Goal: Information Seeking & Learning: Check status

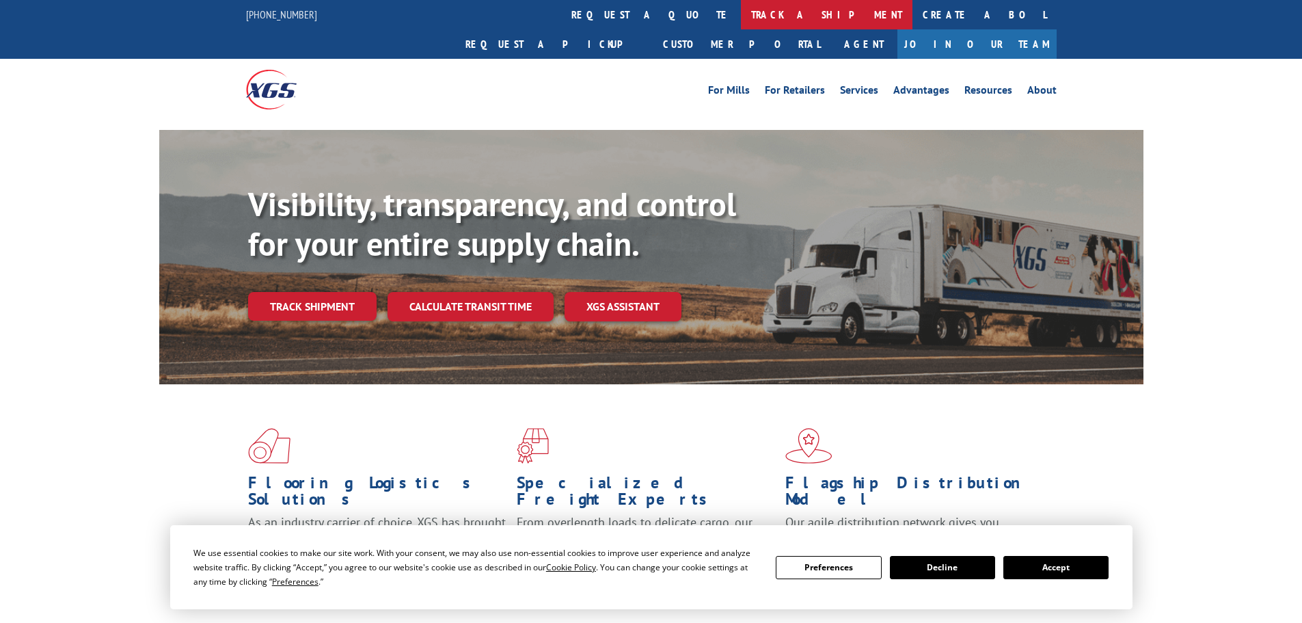
click at [741, 17] on link "track a shipment" at bounding box center [827, 14] width 172 height 29
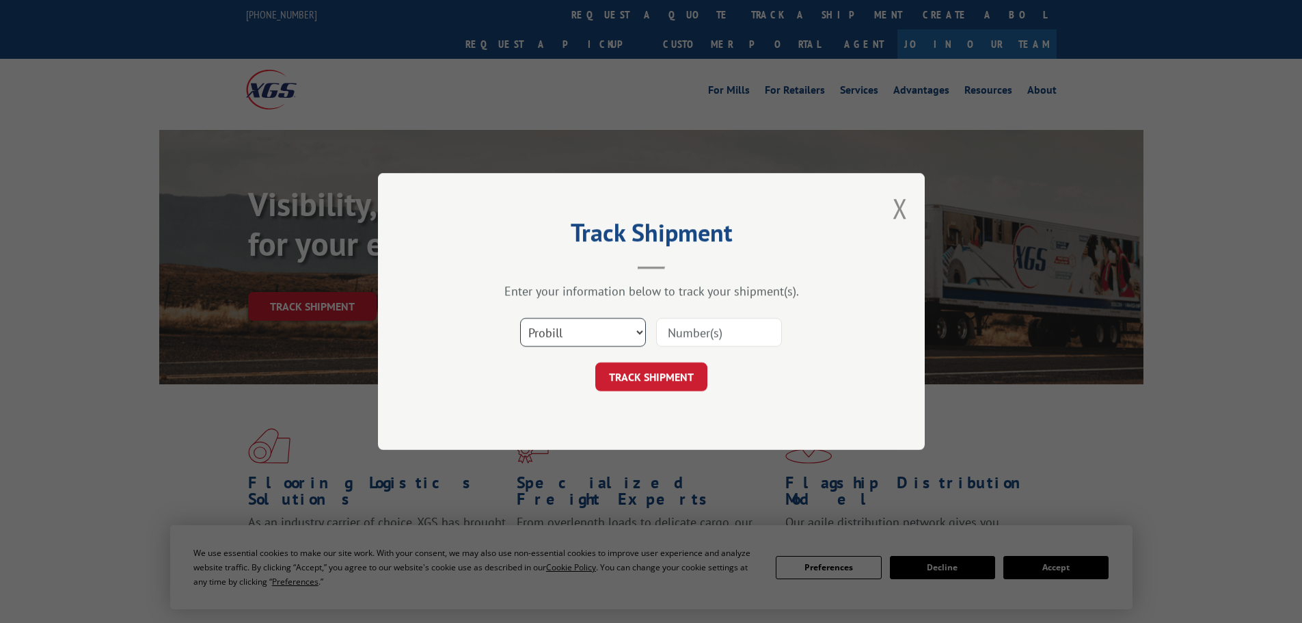
click at [553, 334] on select "Select category... Probill BOL PO" at bounding box center [583, 332] width 126 height 29
select select "po"
click at [520, 318] on select "Select category... Probill BOL PO" at bounding box center [583, 332] width 126 height 29
click at [672, 334] on input at bounding box center [719, 332] width 126 height 29
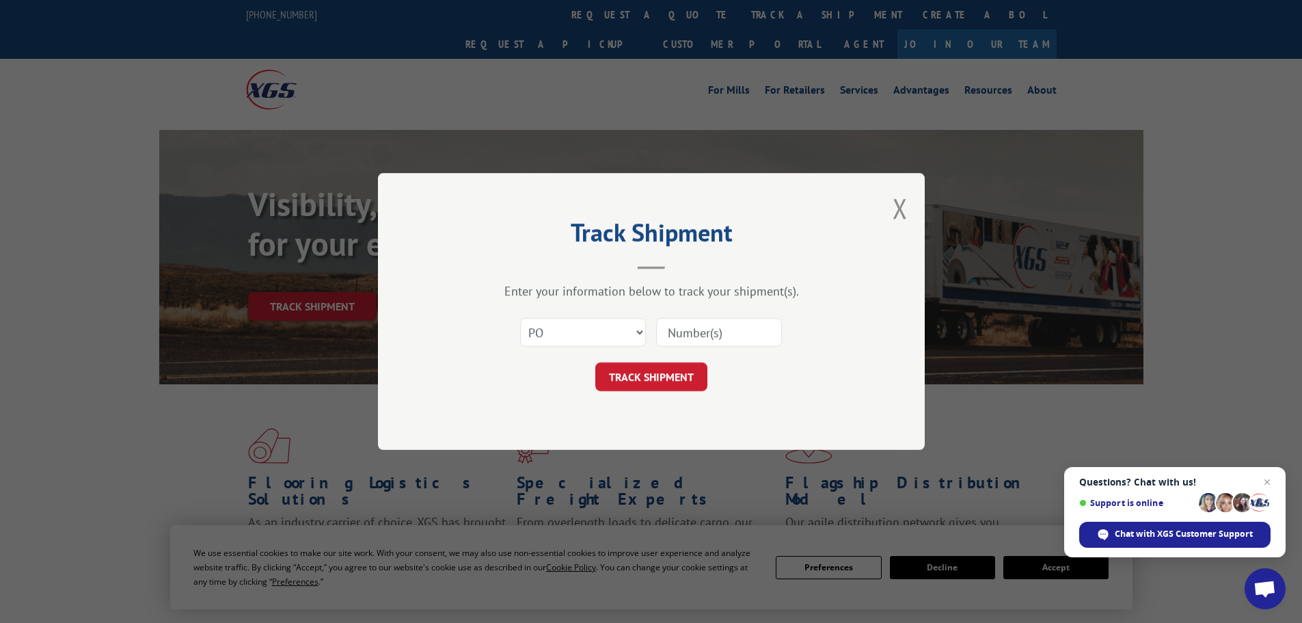
paste input "48508651"
type input "48508651"
click at [628, 379] on button "TRACK SHIPMENT" at bounding box center [651, 376] width 112 height 29
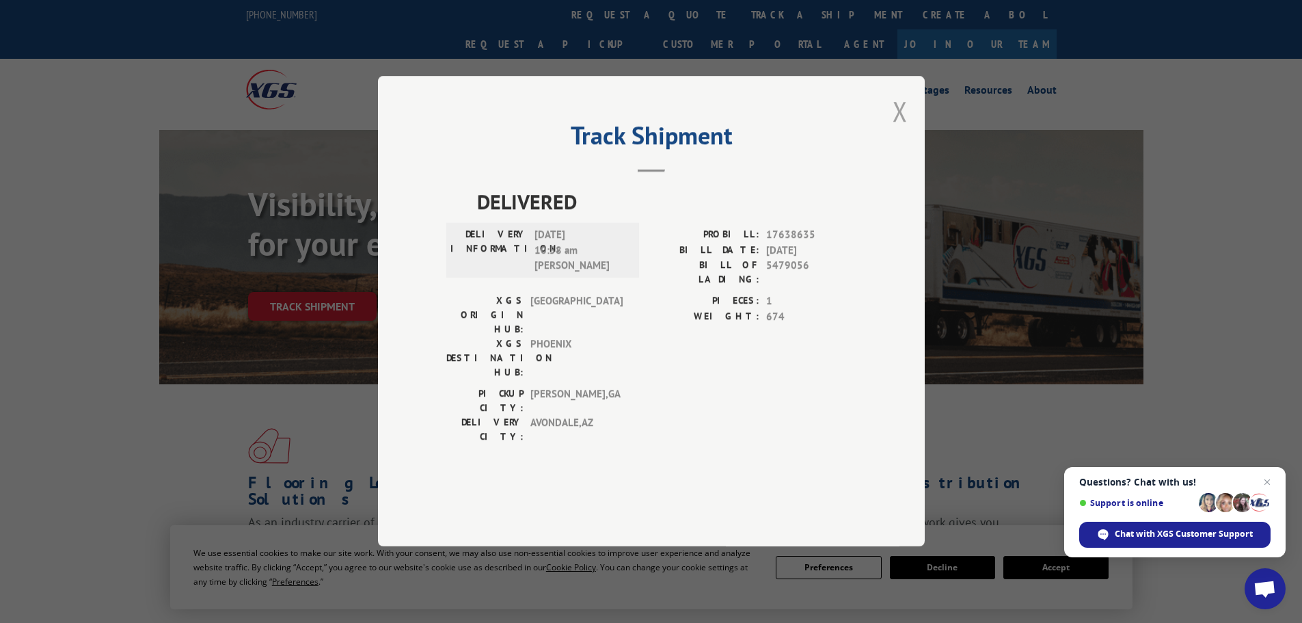
click at [899, 129] on button "Close modal" at bounding box center [899, 111] width 15 height 36
